Goal: Task Accomplishment & Management: Manage account settings

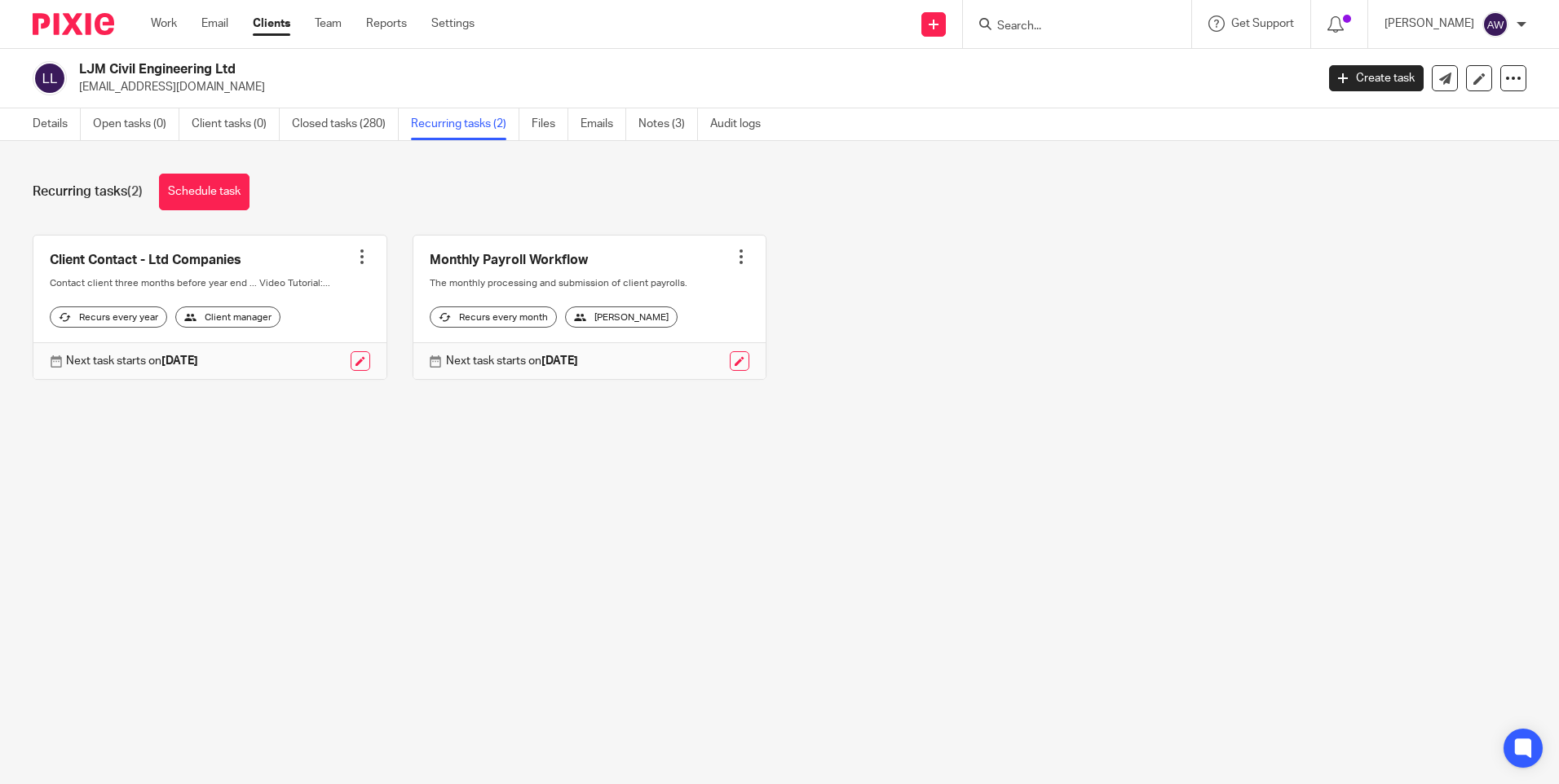
click at [1038, 22] on input "Search" at bounding box center [1070, 26] width 147 height 15
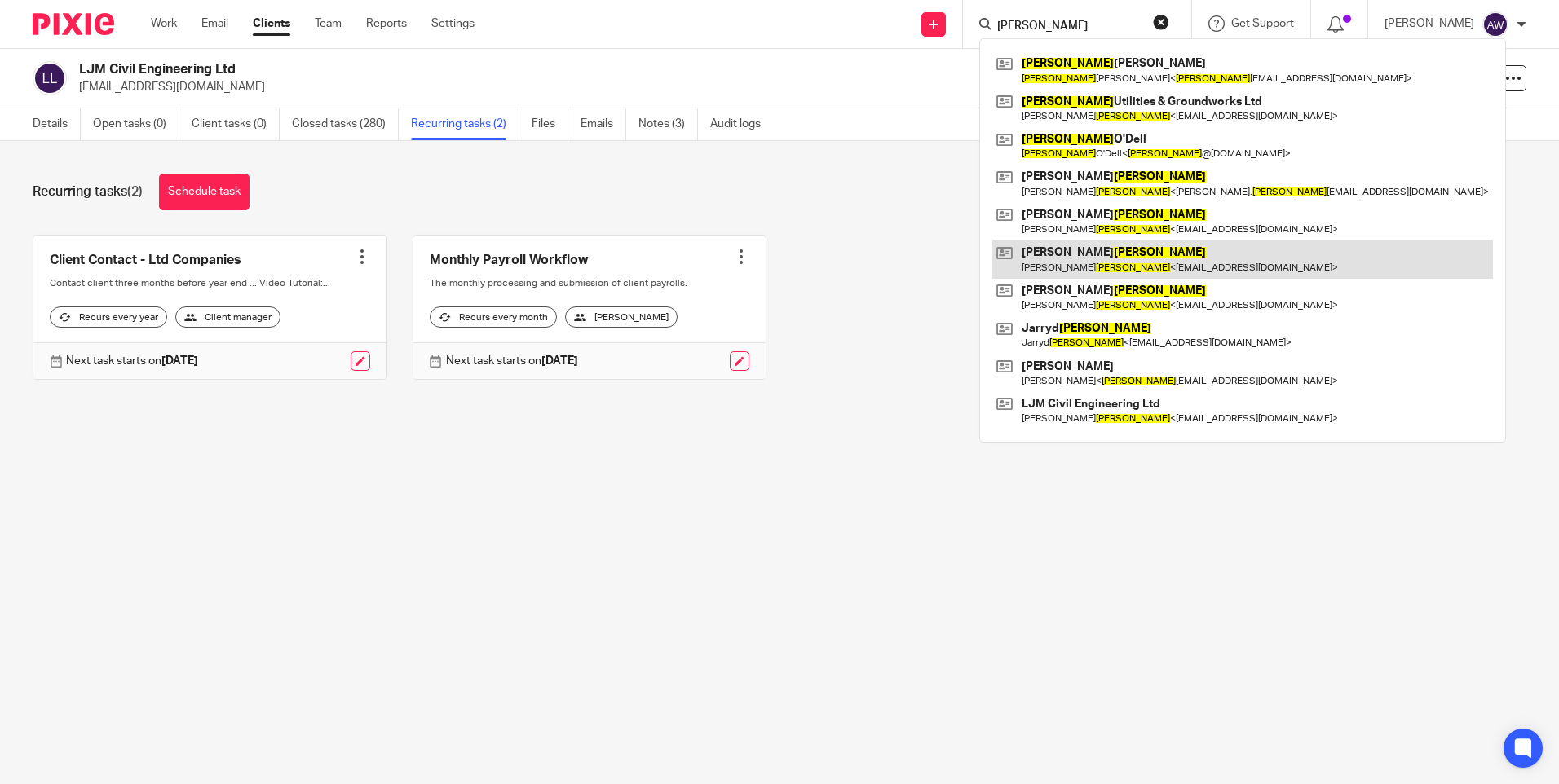
type input "mason"
click at [1081, 264] on link at bounding box center [1243, 260] width 501 height 38
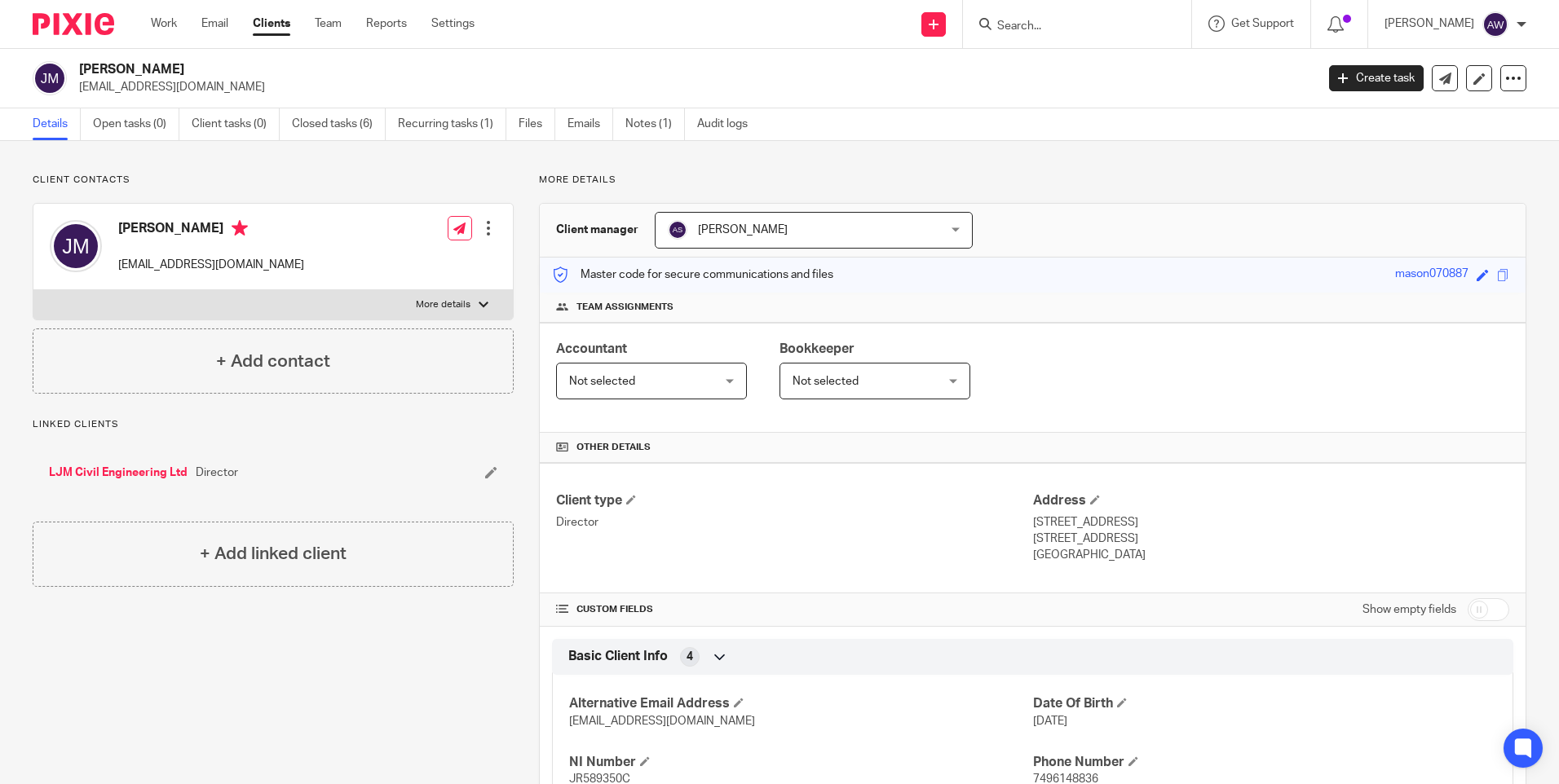
click at [1468, 608] on input "checkbox" at bounding box center [1488, 610] width 42 height 23
checkbox input "true"
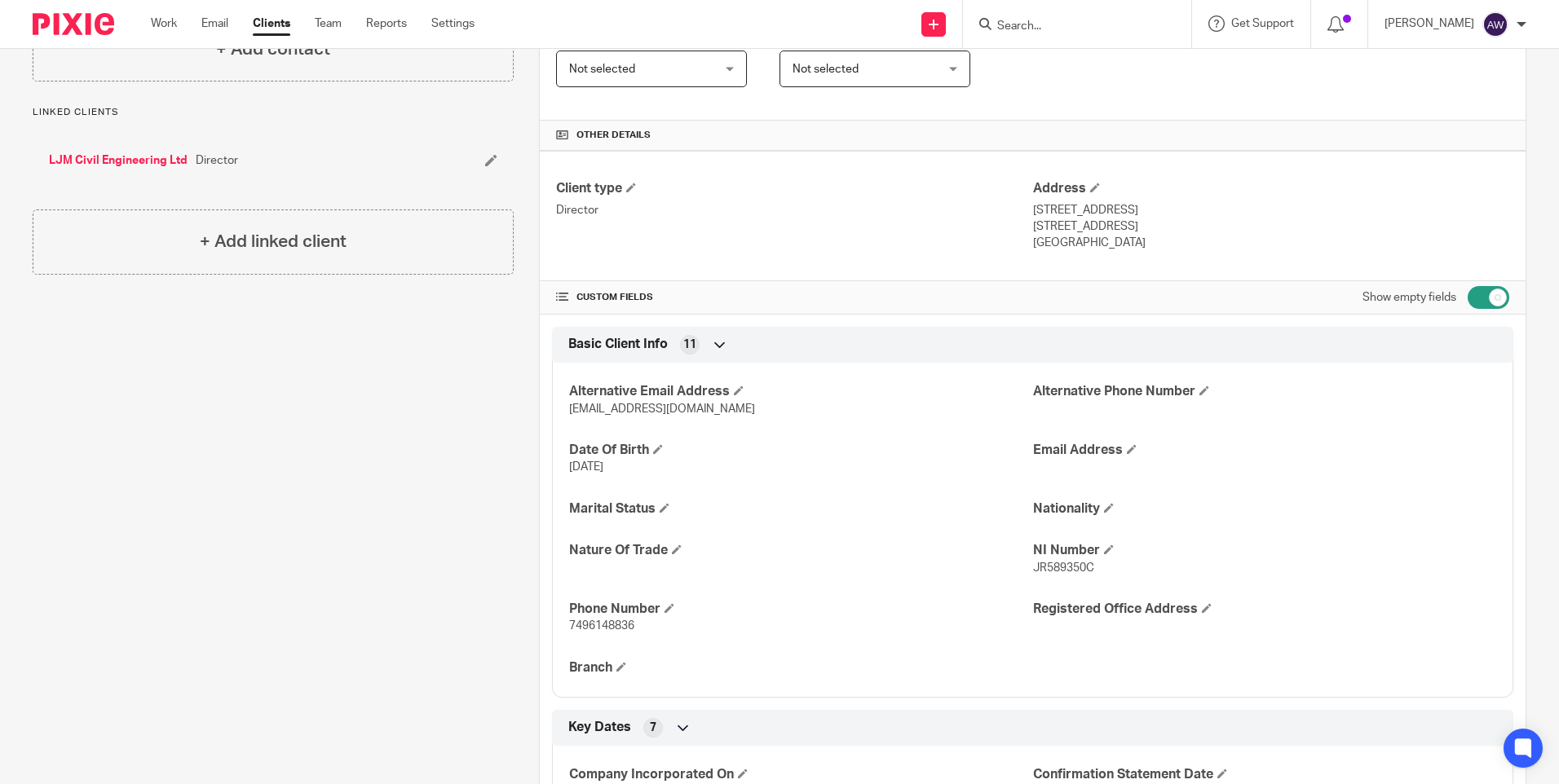
scroll to position [326, 0]
